Goal: Entertainment & Leisure: Consume media (video, audio)

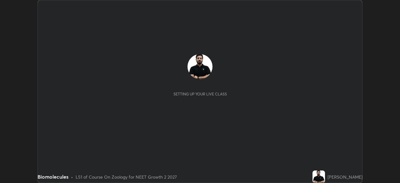
scroll to position [183, 400]
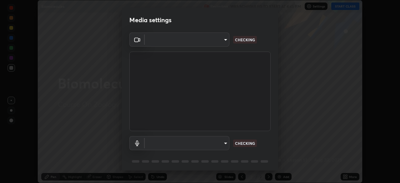
type input "e7f5d75c66a8ec01b6be6c8d9fba877b5f6738b88fd0c20368e9895a02b6f94a"
type input "communications"
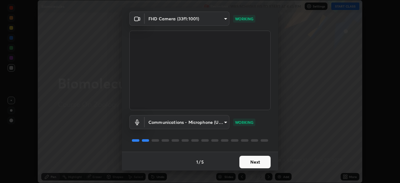
scroll to position [22, 0]
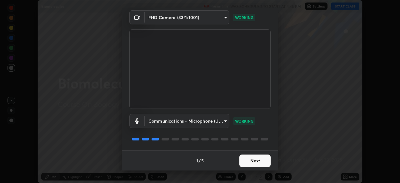
click at [247, 160] on button "Next" at bounding box center [254, 160] width 31 height 13
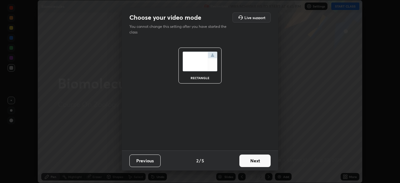
click at [249, 160] on button "Next" at bounding box center [254, 160] width 31 height 13
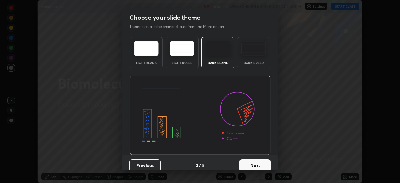
click at [251, 161] on button "Next" at bounding box center [254, 165] width 31 height 13
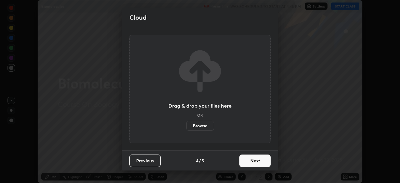
click at [251, 161] on button "Next" at bounding box center [254, 160] width 31 height 13
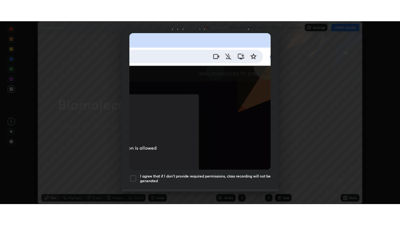
scroll to position [150, 0]
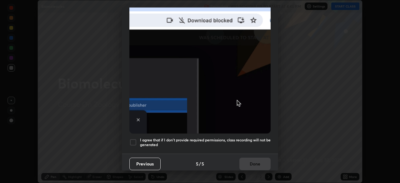
click at [135, 138] on div at bounding box center [133, 142] width 8 height 8
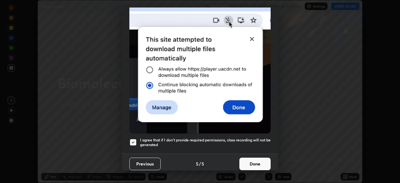
click at [245, 160] on button "Done" at bounding box center [254, 164] width 31 height 13
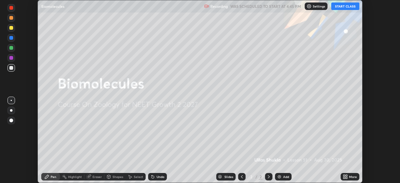
click at [340, 7] on button "START CLASS" at bounding box center [345, 7] width 28 height 8
click at [345, 176] on icon at bounding box center [345, 176] width 2 height 2
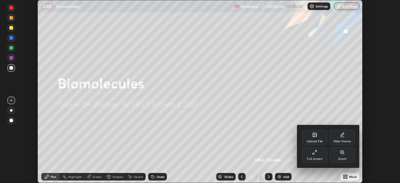
click at [318, 157] on div "Full screen" at bounding box center [315, 158] width 16 height 3
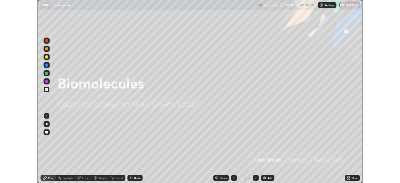
scroll to position [225, 400]
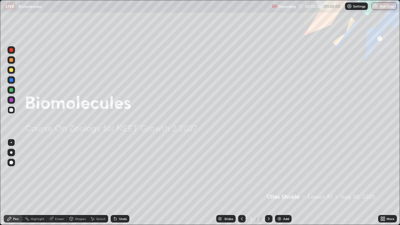
click at [281, 183] on img at bounding box center [279, 218] width 5 height 5
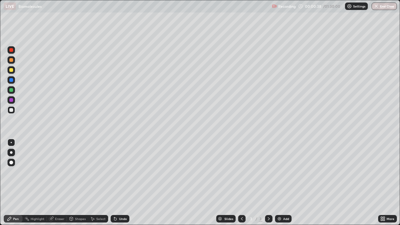
click at [11, 155] on div at bounding box center [12, 153] width 8 height 8
click at [10, 71] on div at bounding box center [11, 70] width 4 height 4
click at [115, 183] on icon at bounding box center [115, 219] width 3 height 3
click at [119, 183] on div "Undo" at bounding box center [123, 218] width 8 height 3
click at [125, 183] on div "Undo" at bounding box center [123, 218] width 8 height 3
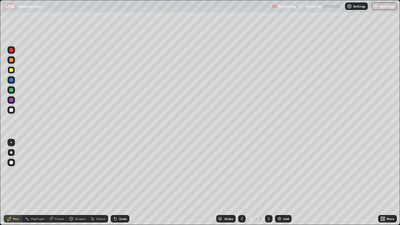
click at [128, 183] on div "Undo" at bounding box center [120, 219] width 19 height 8
click at [12, 109] on div at bounding box center [11, 110] width 4 height 4
click at [280, 183] on img at bounding box center [279, 218] width 5 height 5
click at [11, 71] on div at bounding box center [11, 70] width 4 height 4
click at [124, 183] on div "Undo" at bounding box center [123, 218] width 8 height 3
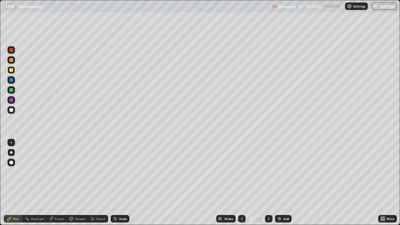
click at [115, 183] on icon at bounding box center [115, 219] width 3 height 3
click at [119, 183] on div "Undo" at bounding box center [123, 218] width 8 height 3
click at [122, 183] on div "Undo" at bounding box center [123, 218] width 8 height 3
click at [284, 183] on div "Add" at bounding box center [286, 218] width 6 height 3
click at [11, 142] on div at bounding box center [11, 142] width 1 height 1
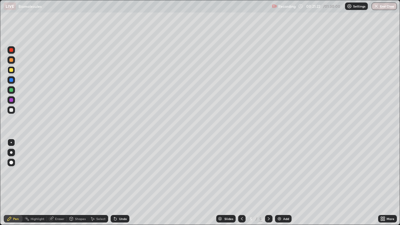
click at [116, 183] on icon at bounding box center [115, 218] width 5 height 5
click at [118, 183] on div "Undo" at bounding box center [120, 219] width 19 height 8
click at [14, 140] on div at bounding box center [12, 143] width 8 height 8
click at [10, 112] on div at bounding box center [11, 110] width 4 height 4
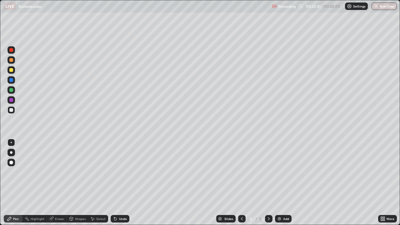
click at [11, 153] on div at bounding box center [11, 152] width 3 height 3
click at [12, 71] on div at bounding box center [11, 70] width 4 height 4
click at [11, 109] on div at bounding box center [11, 110] width 4 height 4
click at [11, 143] on div at bounding box center [11, 142] width 1 height 1
click at [121, 183] on div "Undo" at bounding box center [123, 218] width 8 height 3
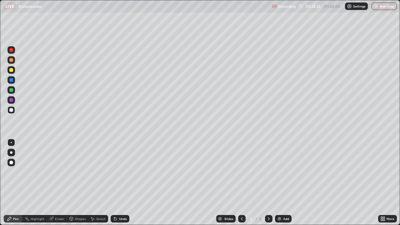
click at [12, 69] on div at bounding box center [11, 70] width 4 height 4
click at [123, 183] on div "Undo" at bounding box center [120, 219] width 19 height 8
click at [12, 111] on div at bounding box center [11, 110] width 4 height 4
click at [11, 153] on div at bounding box center [11, 152] width 3 height 3
click at [12, 70] on div at bounding box center [11, 70] width 4 height 4
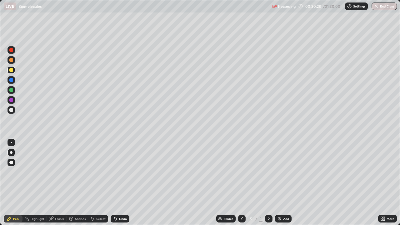
click at [13, 111] on div at bounding box center [11, 110] width 4 height 4
click at [11, 143] on div at bounding box center [11, 142] width 1 height 1
click at [10, 152] on div at bounding box center [11, 152] width 3 height 3
click at [10, 71] on div at bounding box center [11, 70] width 4 height 4
click at [287, 183] on div "Add" at bounding box center [286, 218] width 6 height 3
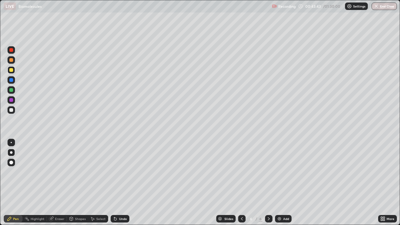
click at [286, 183] on div "Add" at bounding box center [286, 218] width 6 height 3
click at [239, 183] on div at bounding box center [242, 219] width 8 height 8
click at [268, 183] on icon at bounding box center [268, 218] width 5 height 5
click at [119, 183] on div "Undo" at bounding box center [123, 218] width 8 height 3
click at [12, 163] on div at bounding box center [11, 163] width 4 height 4
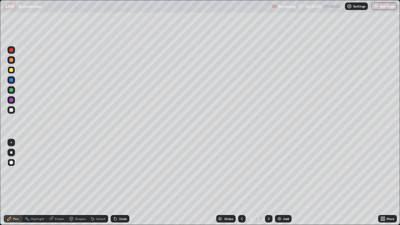
click at [12, 91] on div at bounding box center [11, 90] width 4 height 4
click at [11, 143] on div at bounding box center [11, 142] width 1 height 1
click at [11, 110] on div at bounding box center [11, 110] width 4 height 4
click at [12, 88] on div at bounding box center [11, 90] width 4 height 4
click at [11, 80] on div at bounding box center [11, 80] width 4 height 4
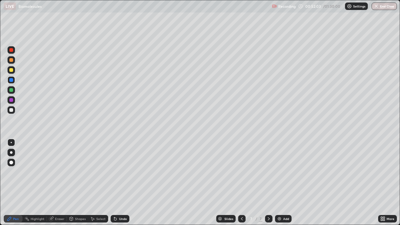
click at [126, 183] on div "Undo" at bounding box center [123, 218] width 8 height 3
click at [121, 183] on div "Undo" at bounding box center [120, 219] width 19 height 8
click at [123, 183] on div "Undo" at bounding box center [123, 218] width 8 height 3
click at [13, 111] on div at bounding box center [12, 110] width 8 height 8
click at [12, 155] on div at bounding box center [12, 153] width 8 height 8
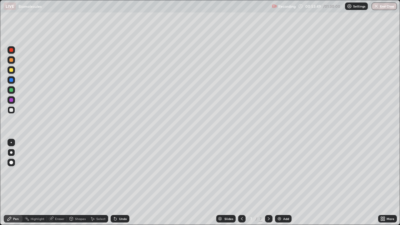
click at [11, 70] on div at bounding box center [11, 70] width 4 height 4
click at [126, 183] on div "Undo" at bounding box center [123, 218] width 8 height 3
click at [125, 183] on div "Undo" at bounding box center [123, 218] width 8 height 3
click at [123, 183] on div "Undo" at bounding box center [123, 218] width 8 height 3
click at [121, 183] on div "Undo" at bounding box center [123, 218] width 8 height 3
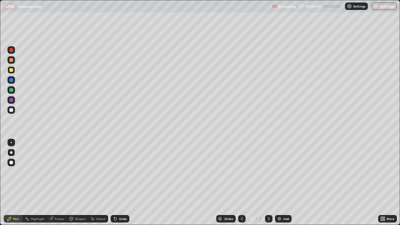
click at [120, 183] on div "Undo" at bounding box center [123, 218] width 8 height 3
click at [120, 183] on div "Undo" at bounding box center [120, 219] width 19 height 8
click at [119, 183] on div "Undo" at bounding box center [120, 219] width 19 height 8
click at [118, 183] on div "Undo" at bounding box center [120, 219] width 19 height 8
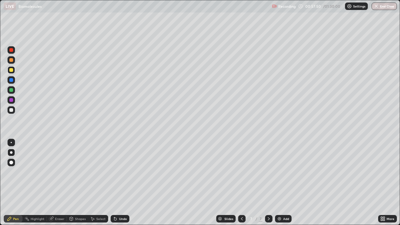
click at [278, 183] on div "Add" at bounding box center [283, 219] width 17 height 8
click at [115, 183] on icon at bounding box center [115, 219] width 3 height 3
click at [124, 183] on div "Undo" at bounding box center [123, 218] width 8 height 3
click at [125, 183] on div "Undo" at bounding box center [120, 219] width 19 height 8
click at [284, 183] on div "Add" at bounding box center [286, 218] width 6 height 3
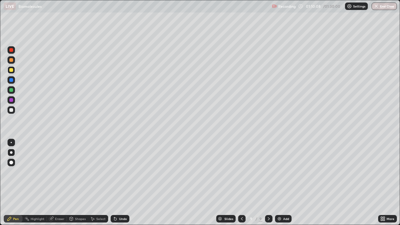
click at [124, 183] on div "Undo" at bounding box center [123, 218] width 8 height 3
click at [284, 183] on div "Add" at bounding box center [286, 218] width 6 height 3
click at [114, 183] on icon at bounding box center [115, 219] width 3 height 3
click at [120, 183] on div "Undo" at bounding box center [123, 218] width 8 height 3
click at [377, 8] on img "button" at bounding box center [376, 6] width 5 height 5
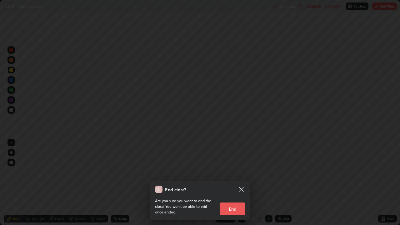
click at [229, 183] on button "End" at bounding box center [232, 209] width 25 height 13
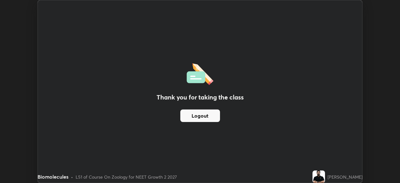
scroll to position [31079, 30861]
